Goal: Information Seeking & Learning: Learn about a topic

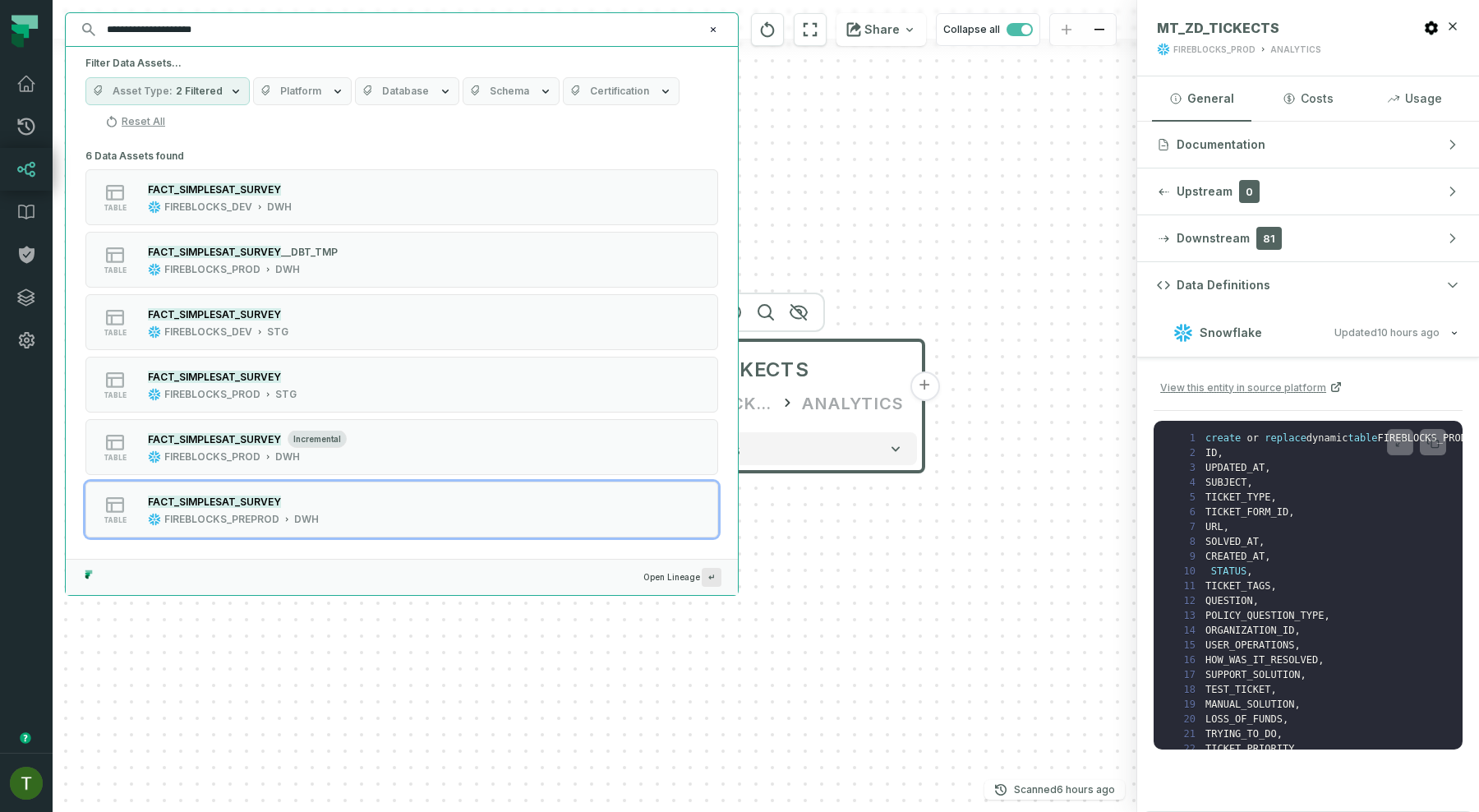
scroll to position [3057, 0]
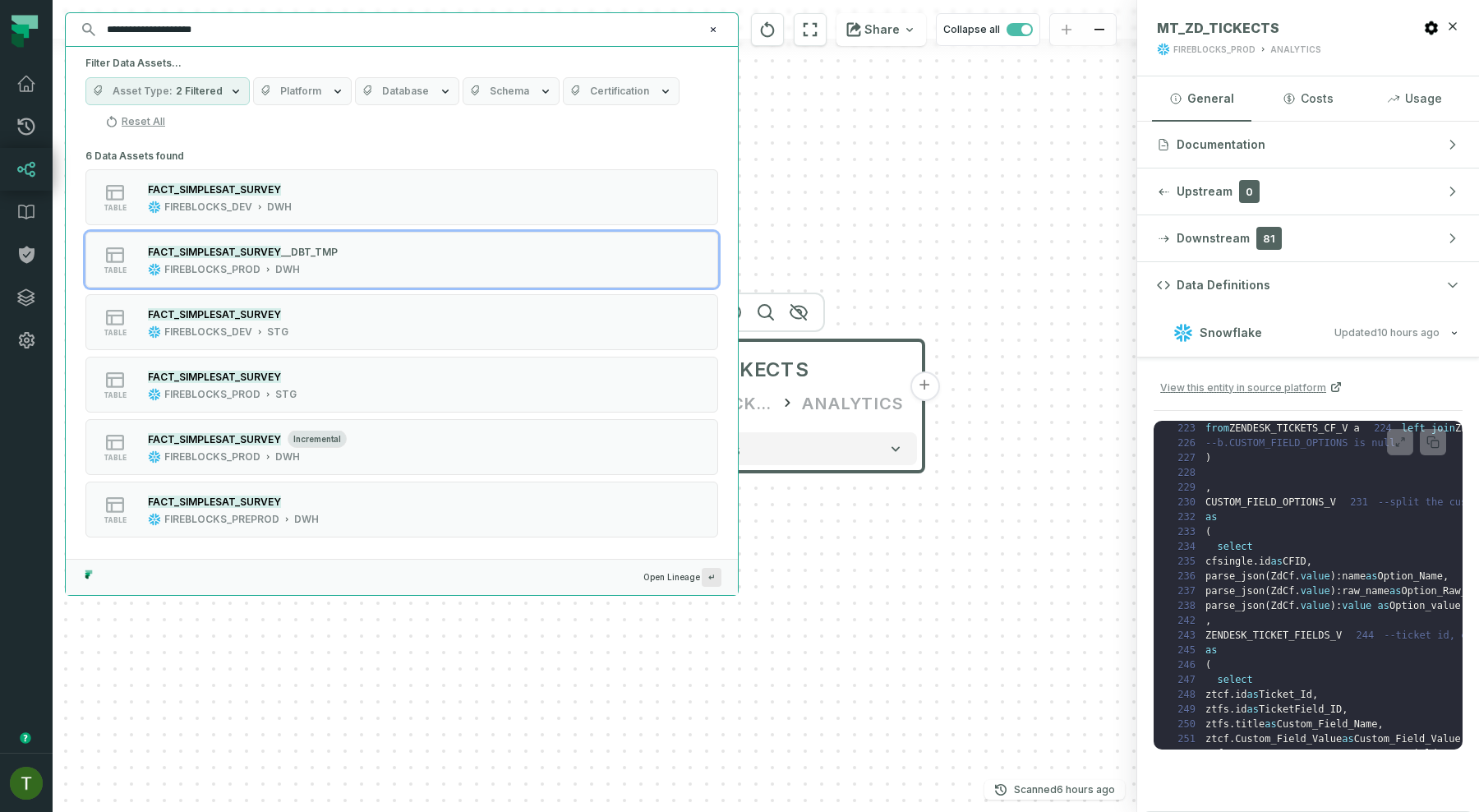
click at [883, 278] on div "MT_ZD_TICKECTS FIREBLOCKS_PROD ANALYTICS + 105 columns" at bounding box center [595, 406] width 1084 height 812
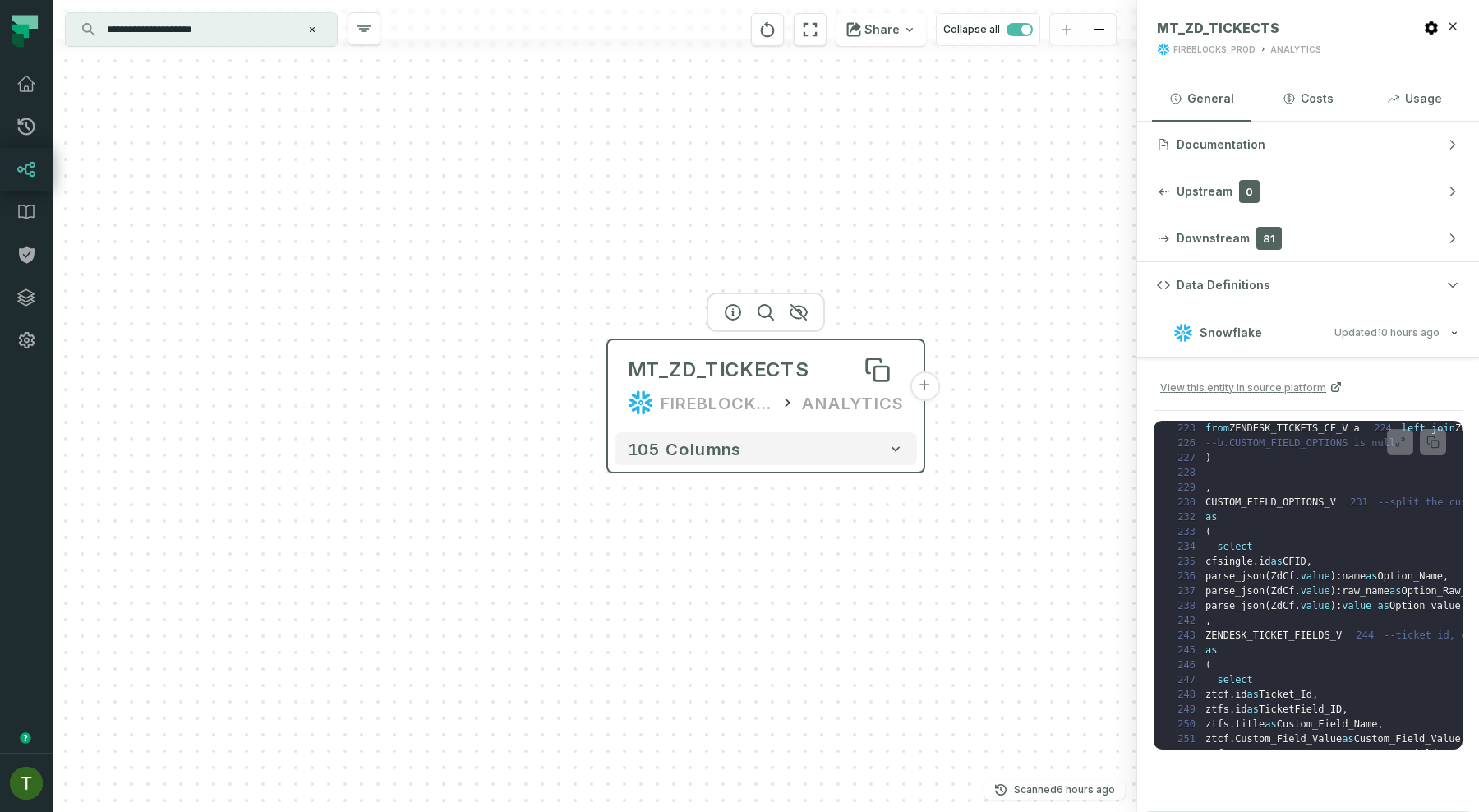
click at [804, 363] on div "MT_ZD_TICKECTS" at bounding box center [765, 370] width 276 height 26
click at [1290, 24] on icon at bounding box center [1292, 27] width 13 height 13
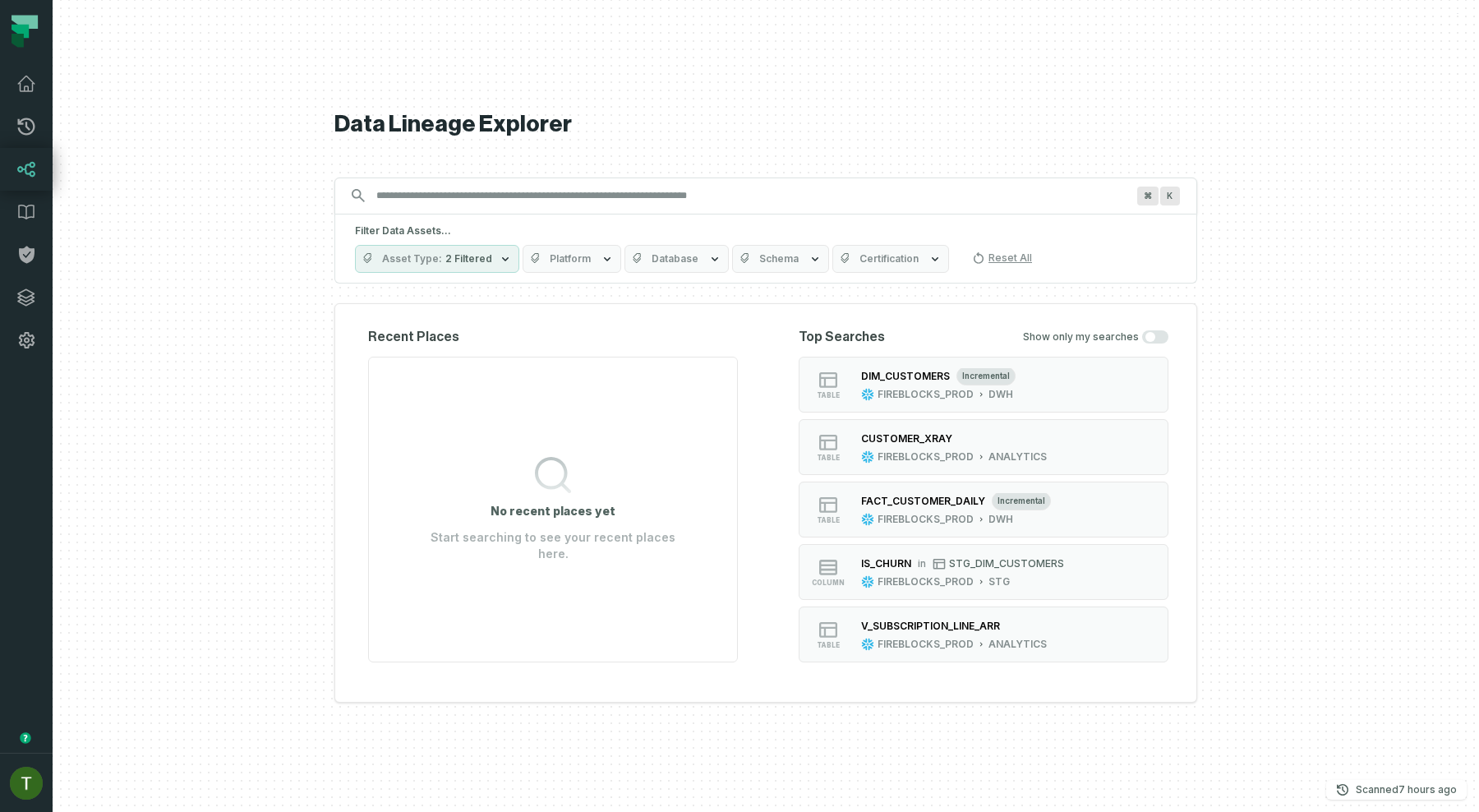
click at [685, 187] on input "Discovery Provider cmdk menu" at bounding box center [750, 196] width 769 height 26
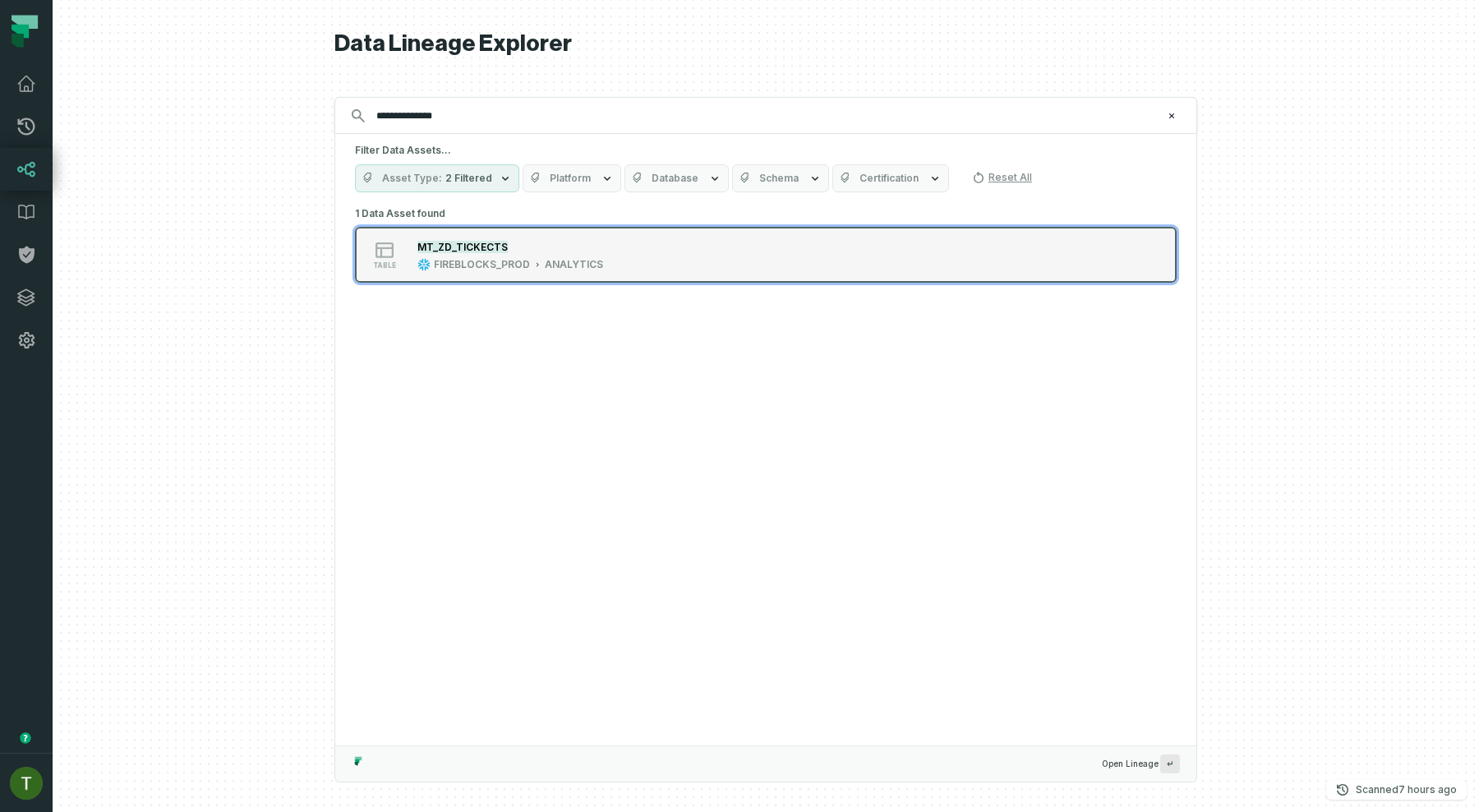
type input "**********"
click at [630, 232] on button "table MT_ZD_TICKECTS FIREBLOCKS_PROD ANALYTICS" at bounding box center [765, 255] width 822 height 56
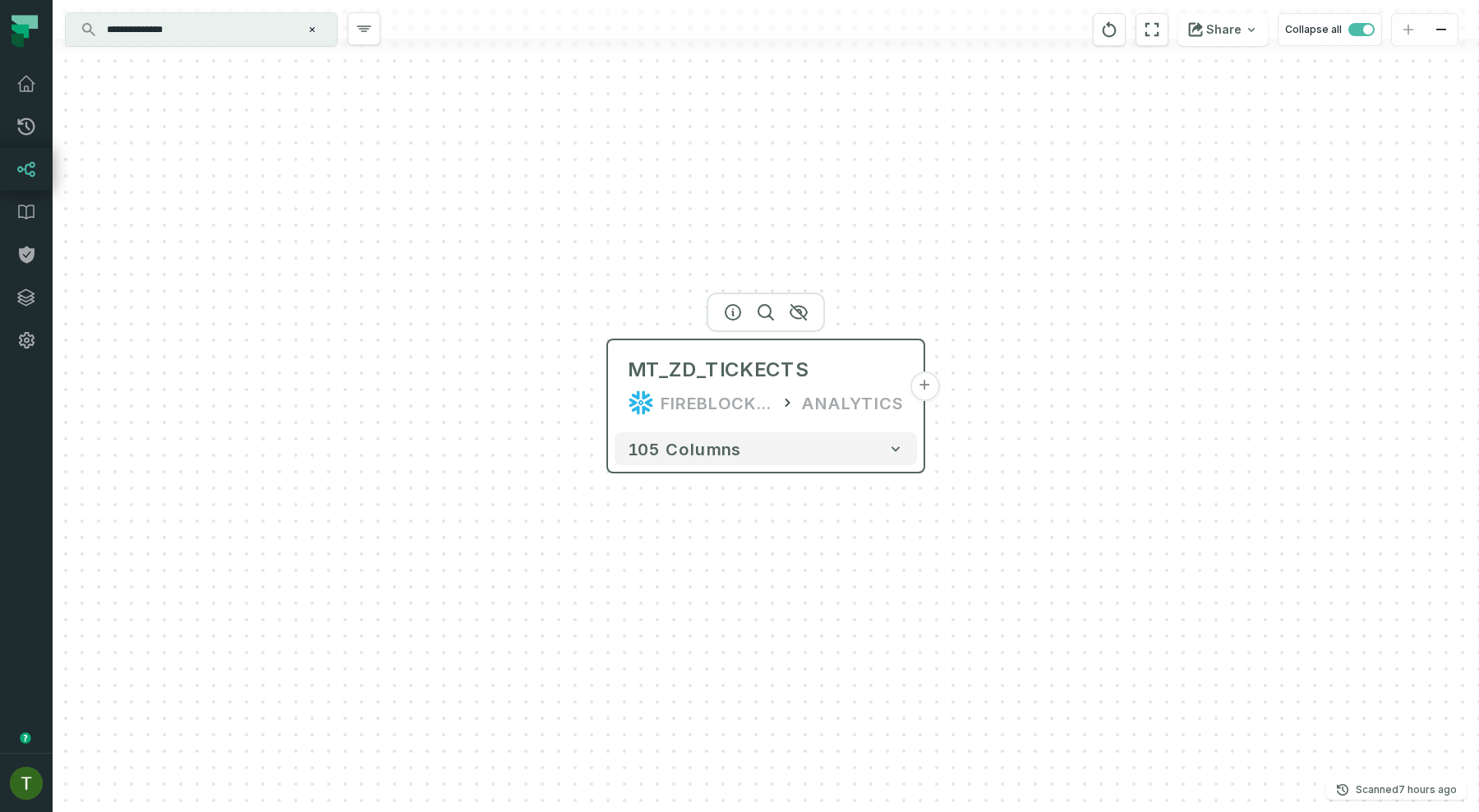
click at [678, 396] on div "FIREBLOCKS_PROD" at bounding box center [716, 402] width 112 height 26
click at [728, 321] on div at bounding box center [765, 312] width 119 height 40
click at [729, 315] on icon "button" at bounding box center [733, 312] width 19 height 19
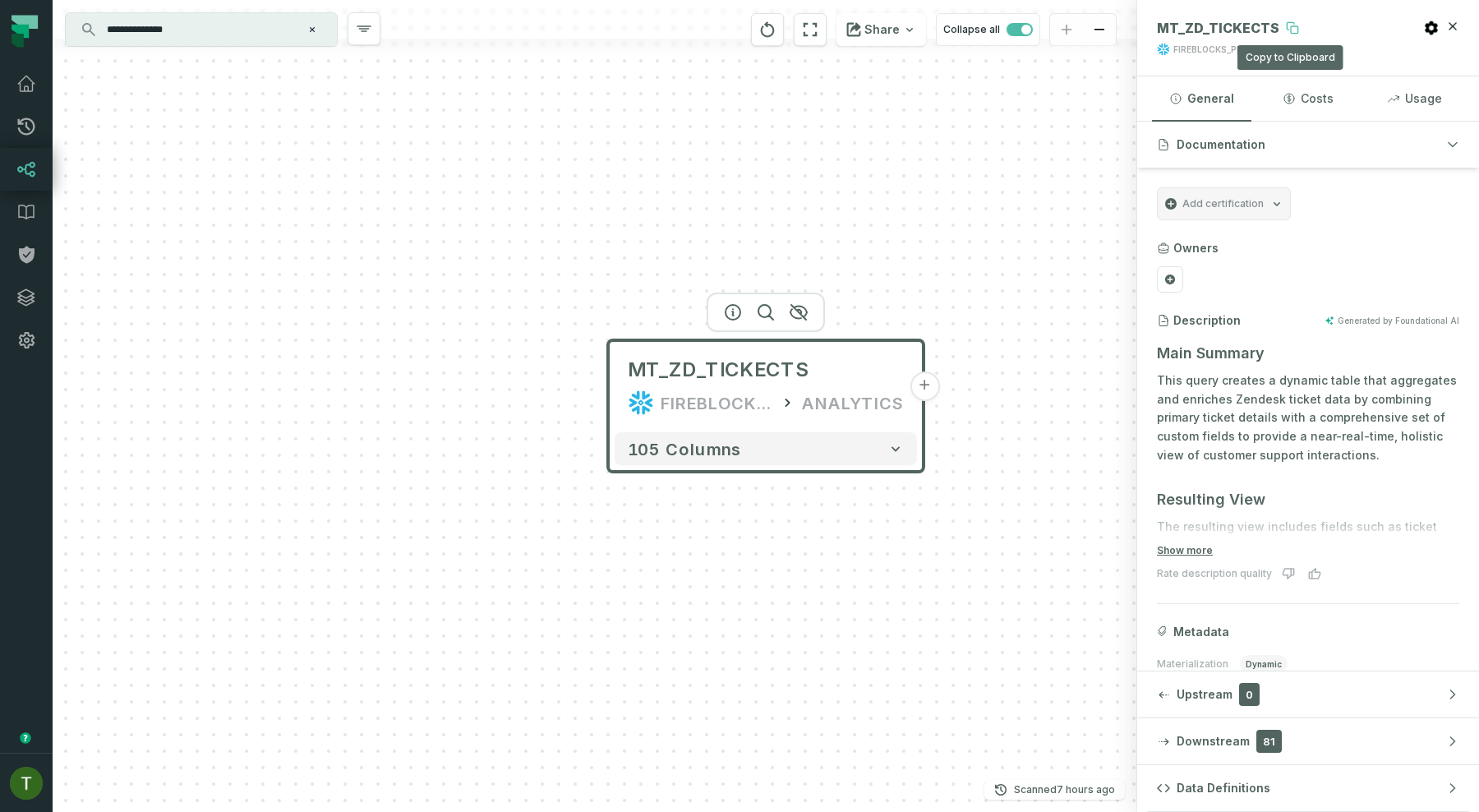
click at [1280, 23] on button at bounding box center [1293, 28] width 26 height 26
click at [1286, 23] on icon at bounding box center [1292, 27] width 13 height 13
click at [184, 25] on input "**********" at bounding box center [199, 30] width 206 height 26
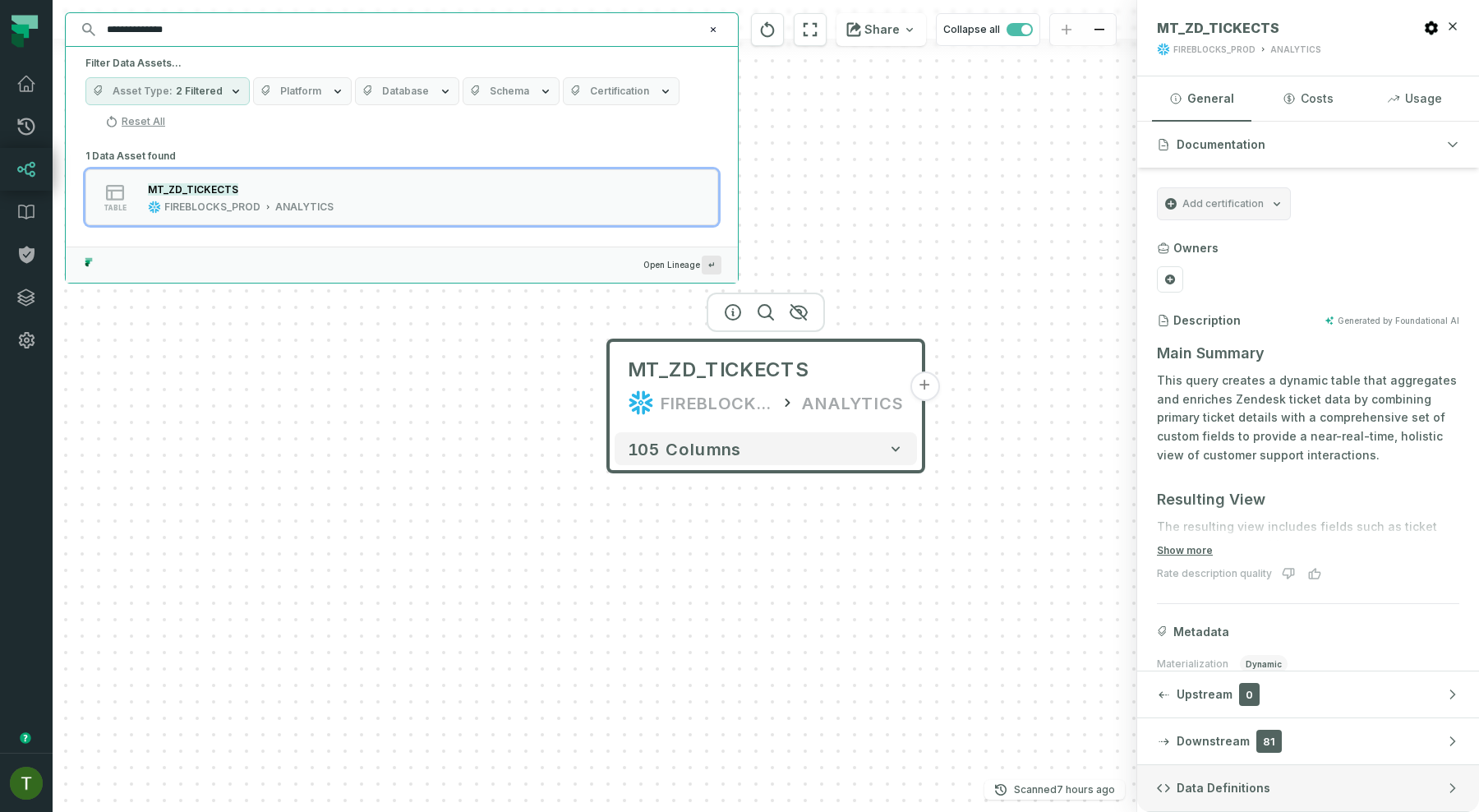
click at [1222, 780] on span "Data Definitions" at bounding box center [1223, 787] width 94 height 17
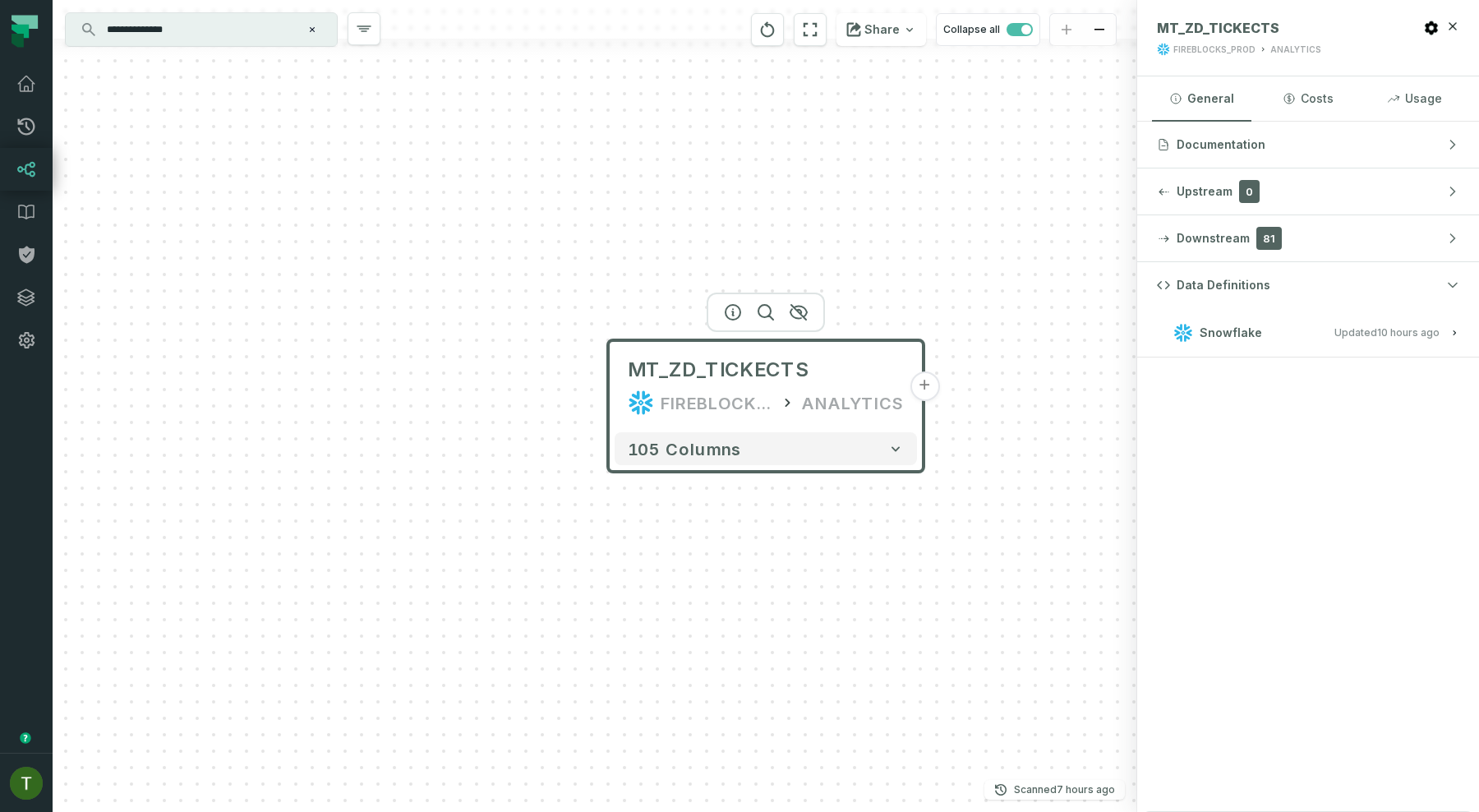
click at [1258, 340] on button "Snowflake Updated 9/1/2025, 1:02:56 AM" at bounding box center [1309, 332] width 302 height 22
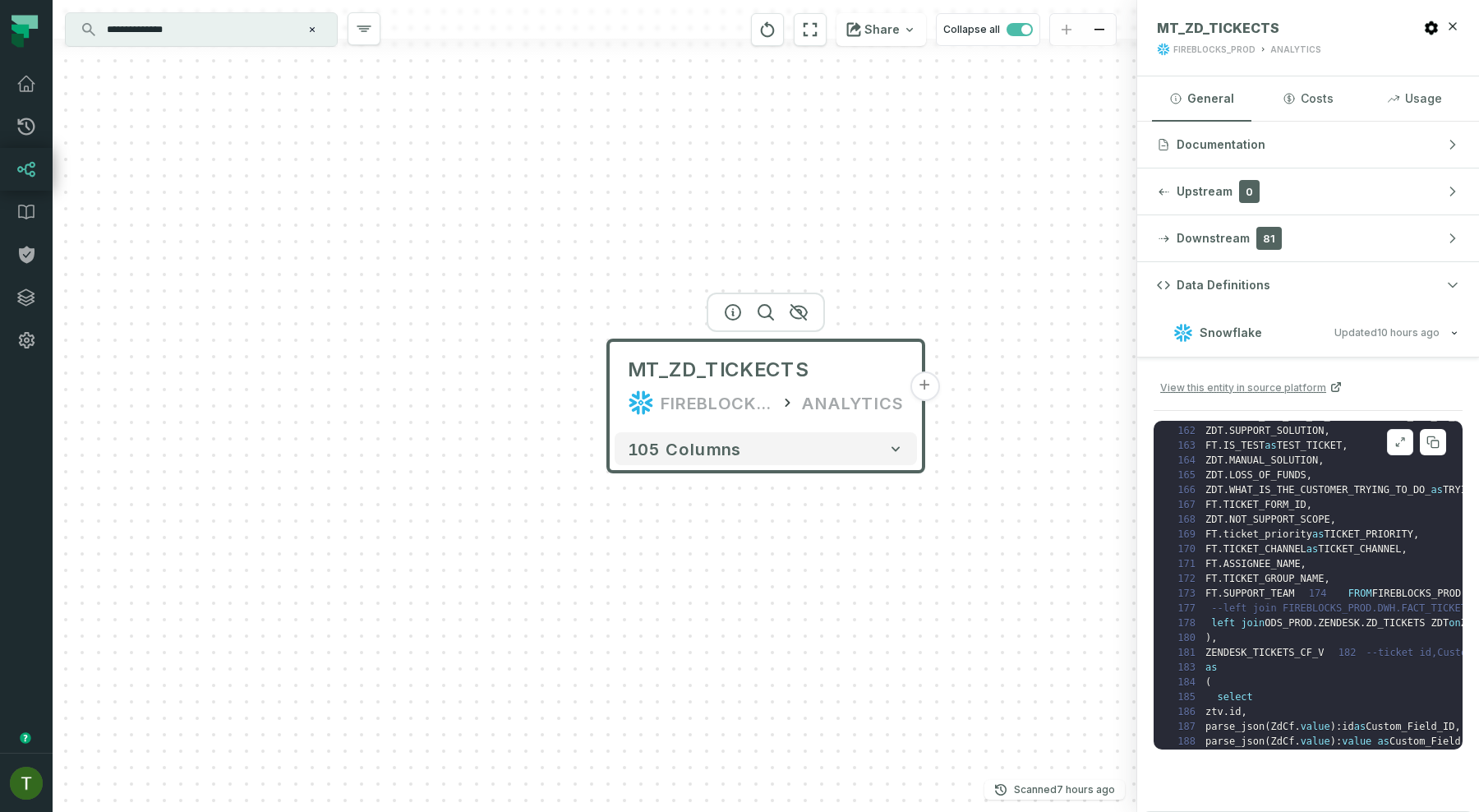
scroll to position [2521, 0]
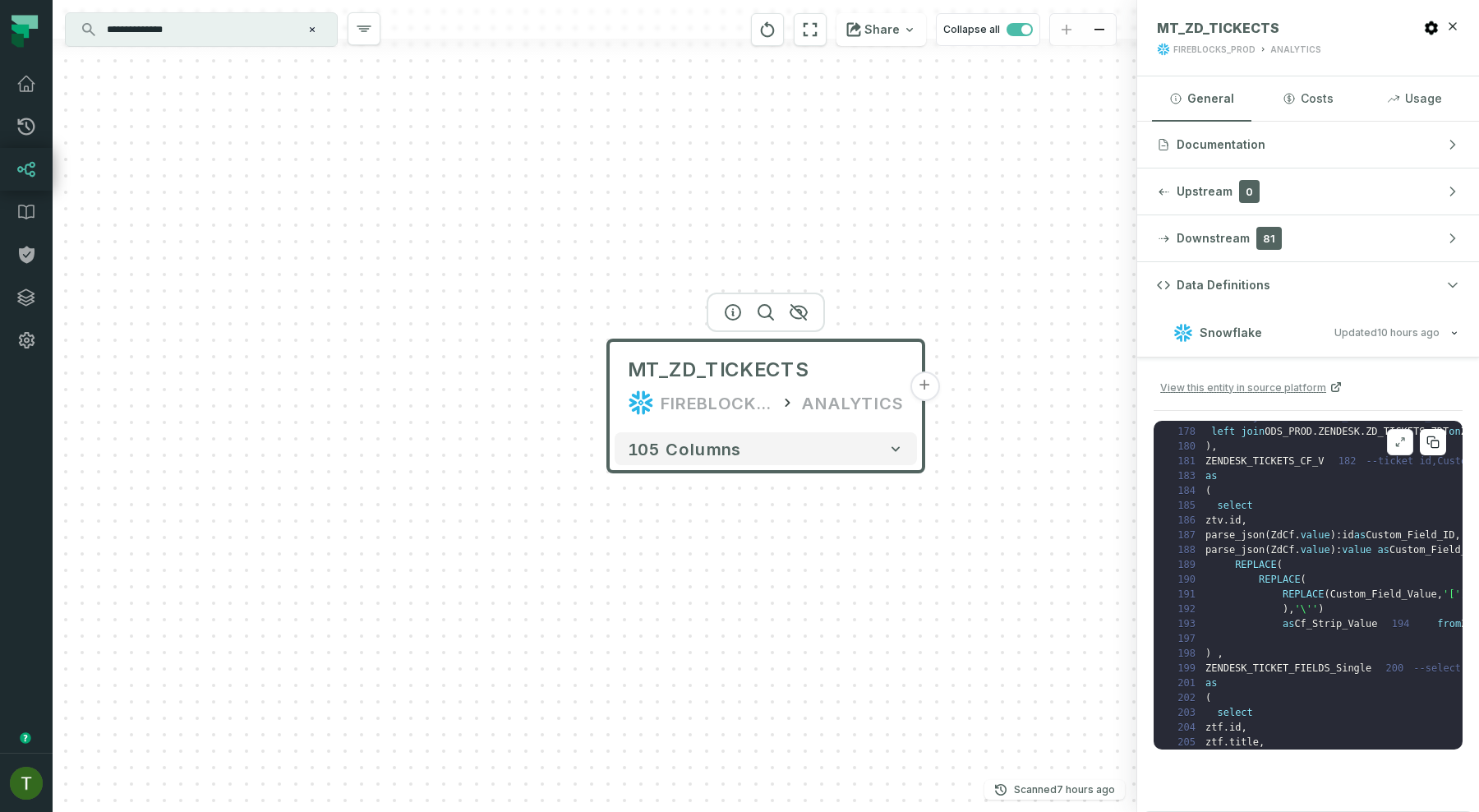
click at [1446, 445] on button at bounding box center [1433, 442] width 26 height 26
click at [1442, 442] on button at bounding box center [1433, 442] width 26 height 26
